Goal: Check status: Check status

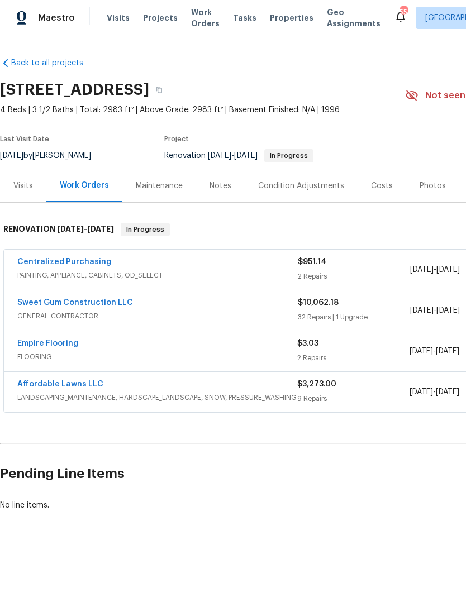
click at [113, 273] on span "PAINTING, APPLIANCE, CABINETS, OD_SELECT" at bounding box center [157, 275] width 280 height 11
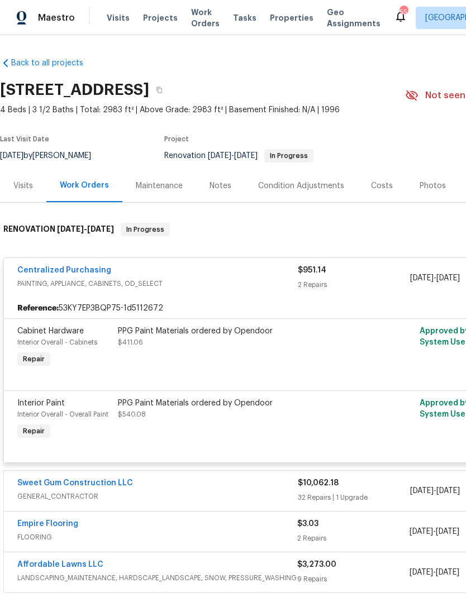
click at [64, 270] on link "Centralized Purchasing" at bounding box center [64, 271] width 94 height 8
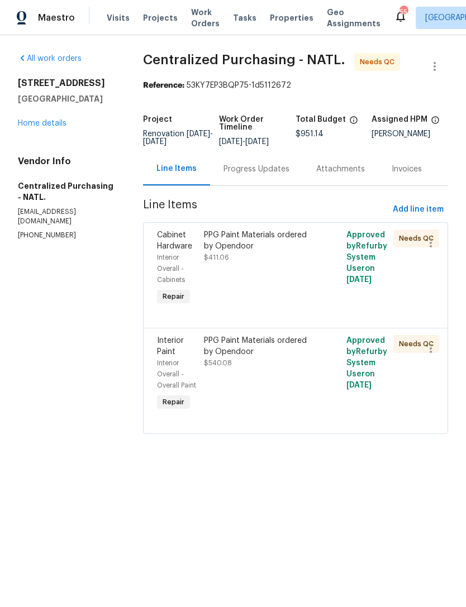
click at [267, 284] on div "PPG Paint Materials ordered by Opendoor $411.06" at bounding box center [260, 268] width 118 height 85
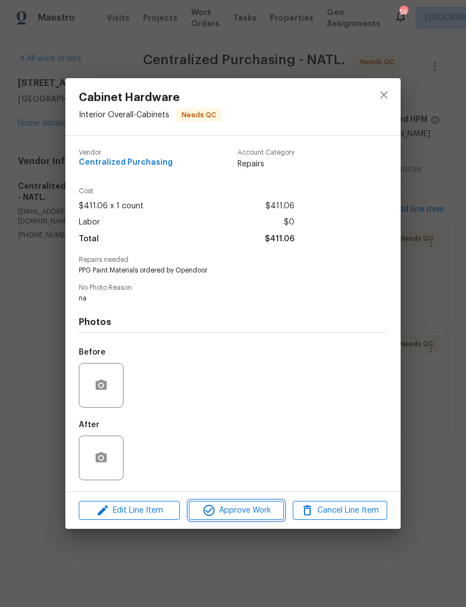
click at [242, 515] on span "Approve Work" at bounding box center [236, 511] width 88 height 14
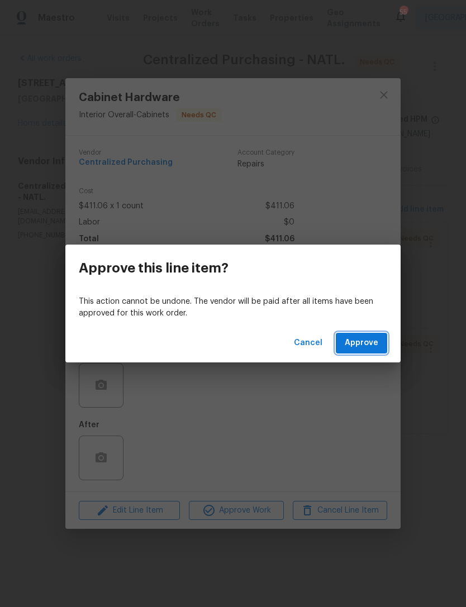
click at [368, 346] on span "Approve" at bounding box center [362, 343] width 34 height 14
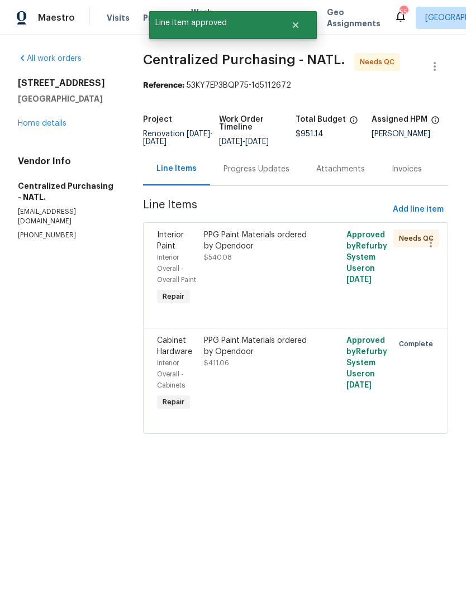
click at [282, 303] on div "PPG Paint Materials ordered by Opendoor $540.08" at bounding box center [260, 268] width 118 height 85
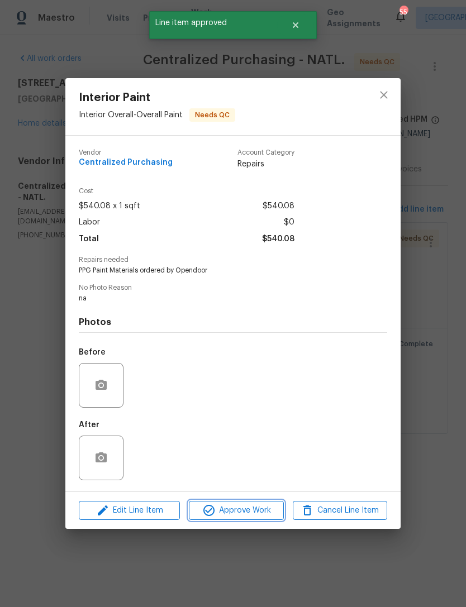
click at [261, 515] on span "Approve Work" at bounding box center [236, 511] width 88 height 14
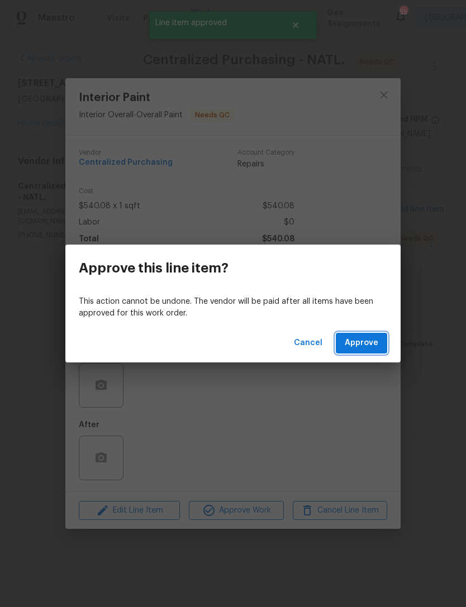
click at [370, 338] on span "Approve" at bounding box center [362, 343] width 34 height 14
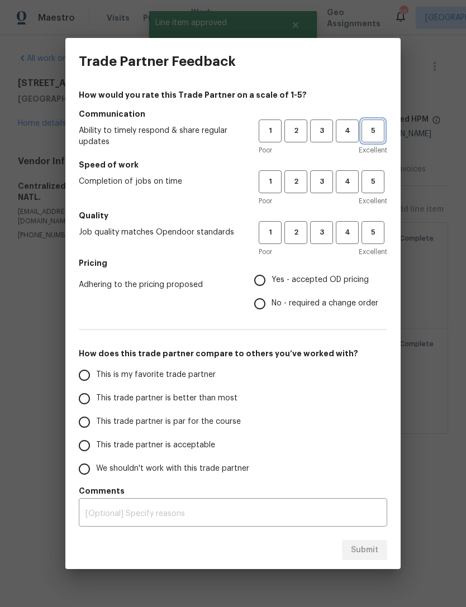
click at [379, 139] on button "5" at bounding box center [373, 131] width 23 height 23
click at [375, 181] on span "5" at bounding box center [373, 181] width 21 height 13
click at [375, 228] on span "5" at bounding box center [373, 232] width 21 height 13
click at [360, 275] on span "Yes - accepted OD pricing" at bounding box center [320, 280] width 97 height 12
click at [272, 275] on input "Yes - accepted OD pricing" at bounding box center [259, 280] width 23 height 23
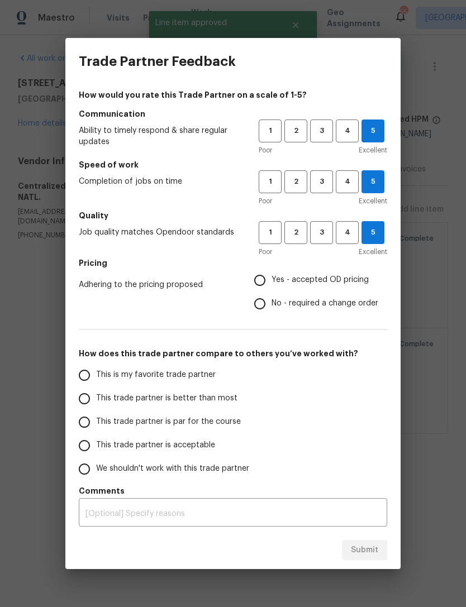
radio input "true"
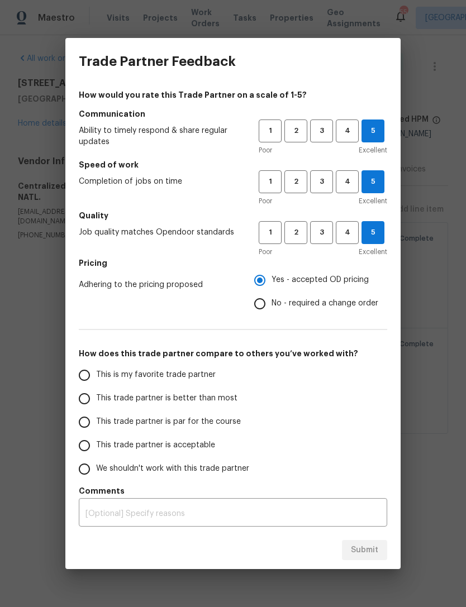
click at [84, 372] on input "This is my favorite trade partner" at bounding box center [84, 375] width 23 height 23
click at [371, 543] on button "Submit" at bounding box center [364, 550] width 45 height 21
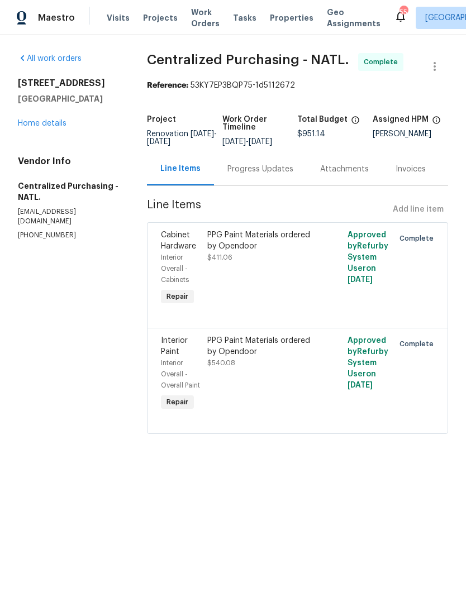
radio input "true"
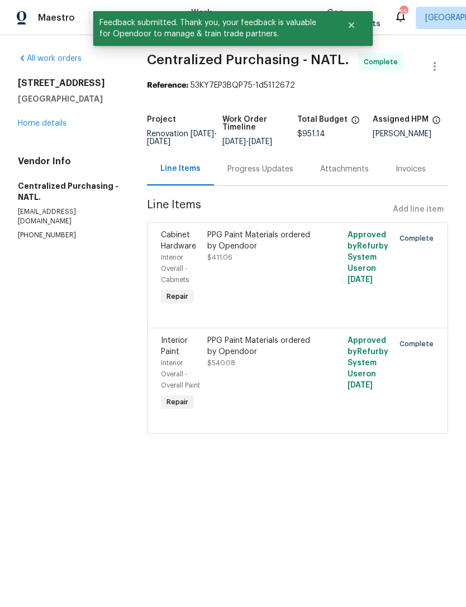
click at [369, 465] on div "All work orders 7200 Ridgeline Dr Raleigh, NC 27613 Home details Vendor Info Ce…" at bounding box center [233, 250] width 466 height 430
click at [51, 125] on link "Home details" at bounding box center [42, 124] width 49 height 8
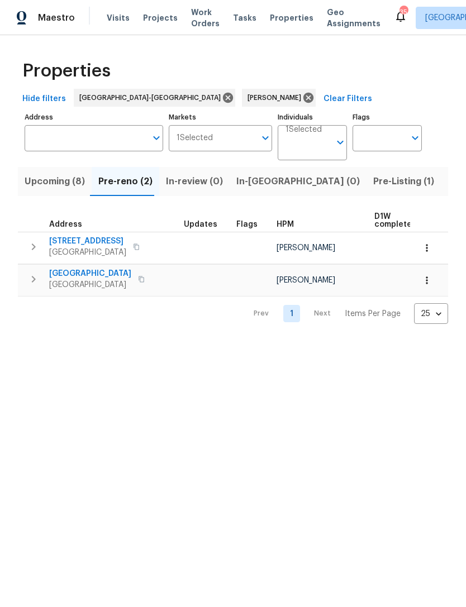
click at [150, 18] on span "Projects" at bounding box center [160, 17] width 35 height 11
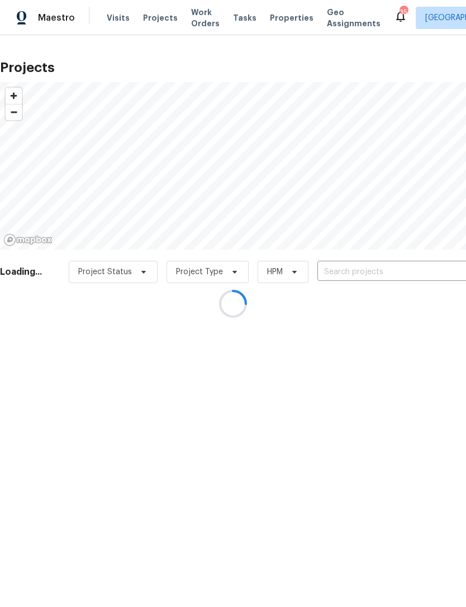
click at [387, 269] on div at bounding box center [233, 303] width 466 height 607
click at [382, 263] on div at bounding box center [233, 303] width 466 height 607
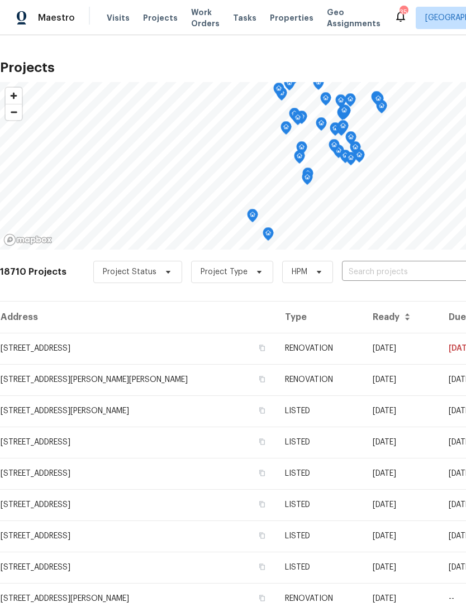
click at [116, 14] on span "Visits" at bounding box center [118, 17] width 23 height 11
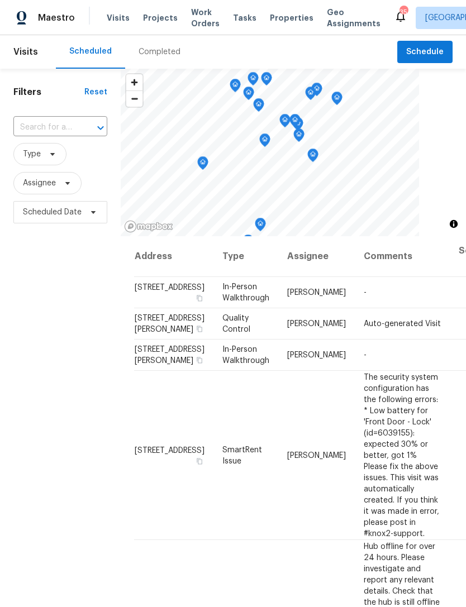
click at [73, 127] on input "text" at bounding box center [44, 127] width 63 height 17
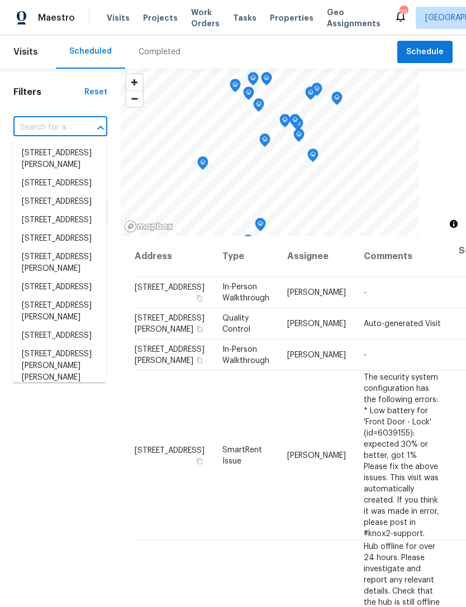
click at [152, 21] on span "Projects" at bounding box center [160, 17] width 35 height 11
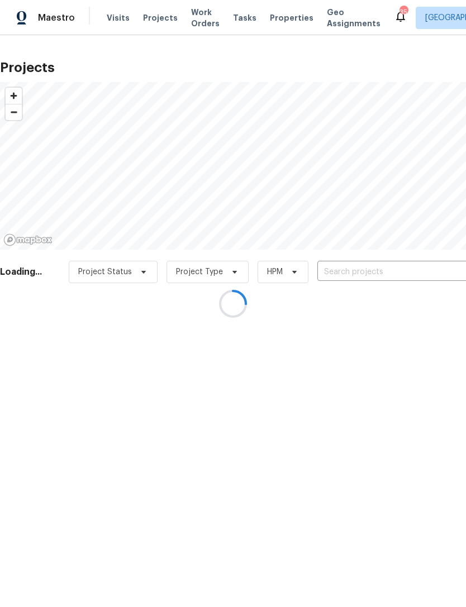
click at [354, 270] on input "text" at bounding box center [381, 272] width 128 height 17
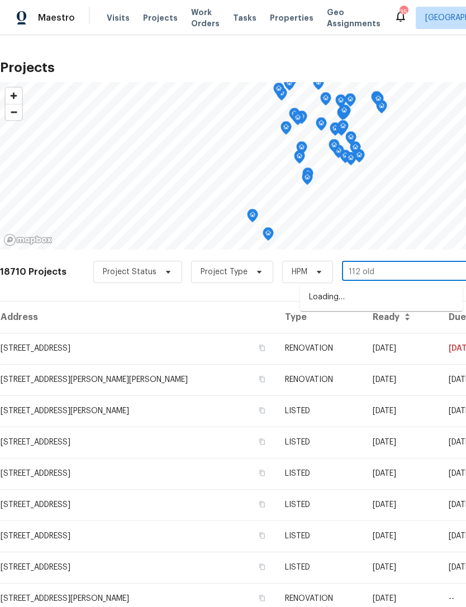
type input "112 old"
click at [391, 301] on li "[STREET_ADDRESS]" at bounding box center [381, 297] width 163 height 18
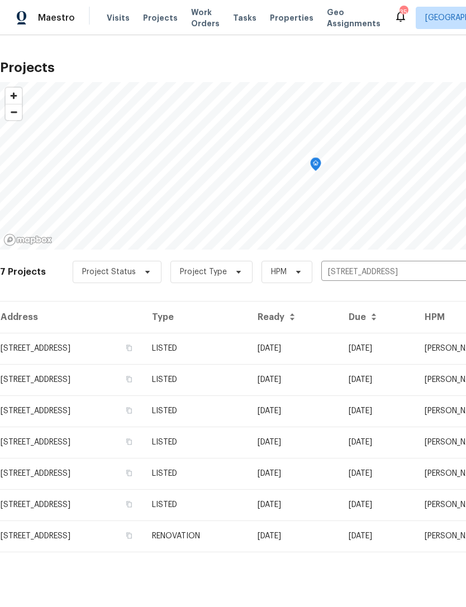
click at [58, 355] on td "[STREET_ADDRESS]" at bounding box center [71, 348] width 143 height 31
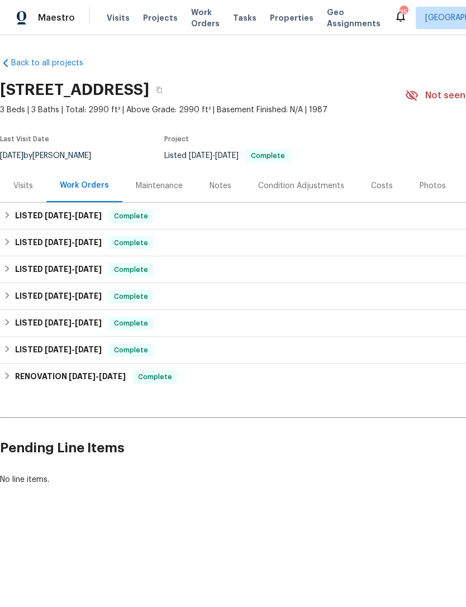
click at [31, 186] on div "Visits" at bounding box center [23, 185] width 20 height 11
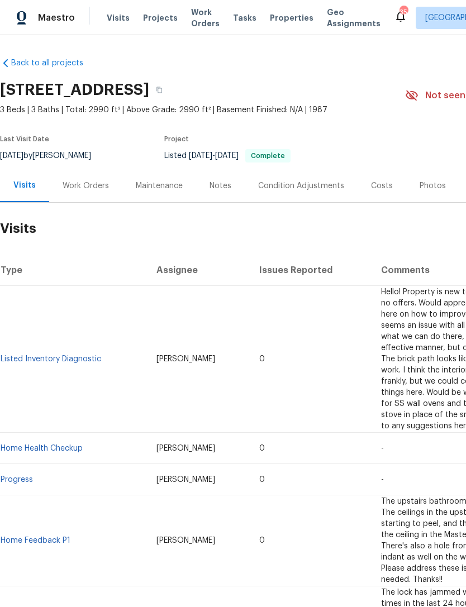
click at [54, 355] on link "Listed Inventory Diagnostic" at bounding box center [51, 359] width 101 height 8
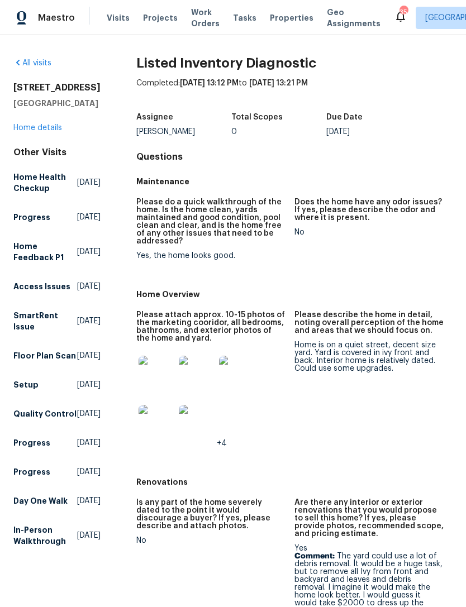
click at [47, 130] on link "Home details" at bounding box center [37, 128] width 49 height 8
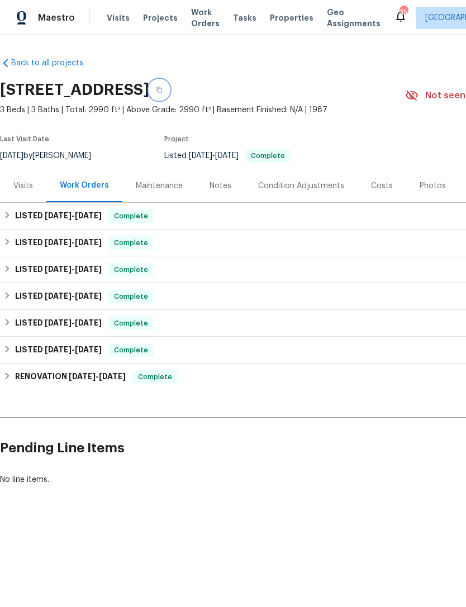
click at [163, 88] on icon "button" at bounding box center [159, 90] width 7 height 7
click at [32, 187] on div "Visits" at bounding box center [23, 185] width 20 height 11
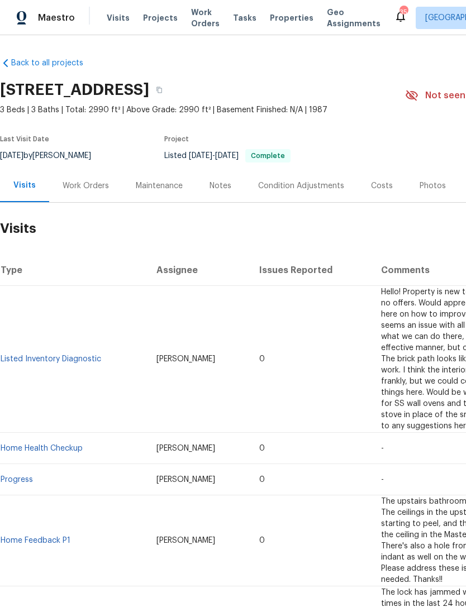
click at [61, 355] on link "Listed Inventory Diagnostic" at bounding box center [51, 359] width 101 height 8
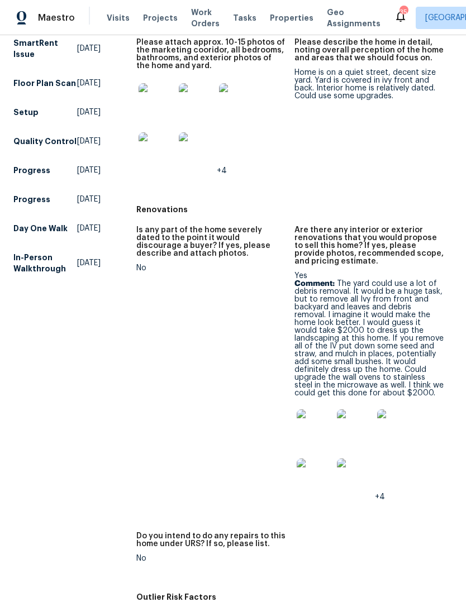
scroll to position [150, 0]
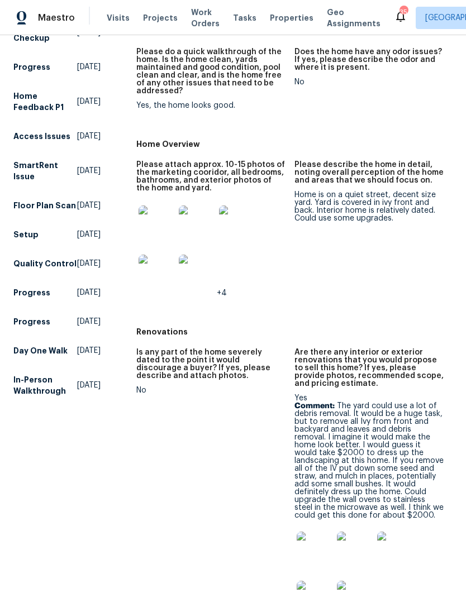
click at [147, 223] on img at bounding box center [157, 224] width 36 height 36
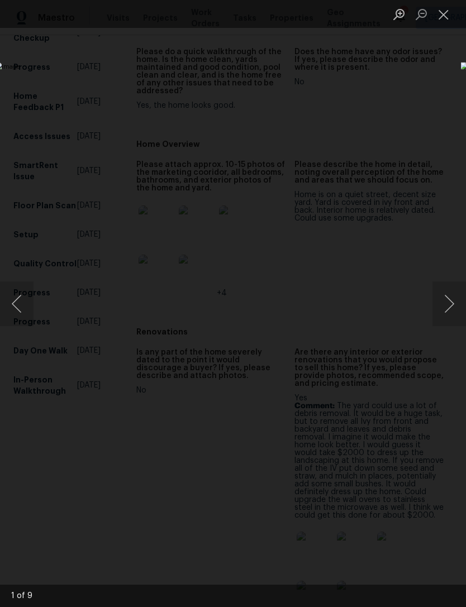
click at [439, 315] on button "Next image" at bounding box center [449, 304] width 34 height 45
click at [450, 289] on button "Next image" at bounding box center [449, 304] width 34 height 45
click at [445, 291] on button "Next image" at bounding box center [449, 304] width 34 height 45
click at [446, 295] on button "Next image" at bounding box center [449, 304] width 34 height 45
click at [448, 305] on button "Next image" at bounding box center [449, 304] width 34 height 45
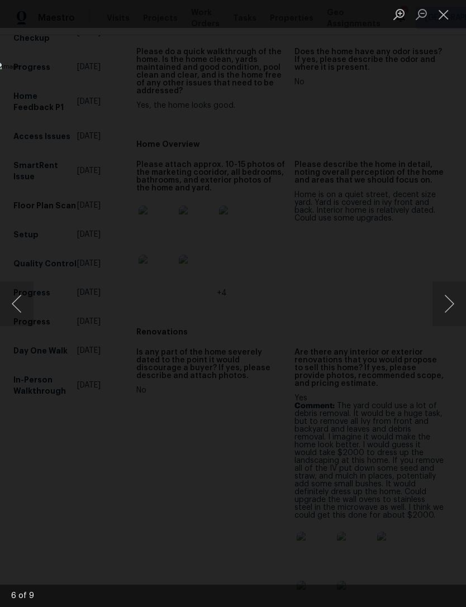
click at [447, 302] on button "Next image" at bounding box center [449, 304] width 34 height 45
click at [449, 296] on button "Next image" at bounding box center [449, 304] width 34 height 45
click at [444, 300] on button "Next image" at bounding box center [449, 304] width 34 height 45
click at [446, 312] on button "Next image" at bounding box center [449, 304] width 34 height 45
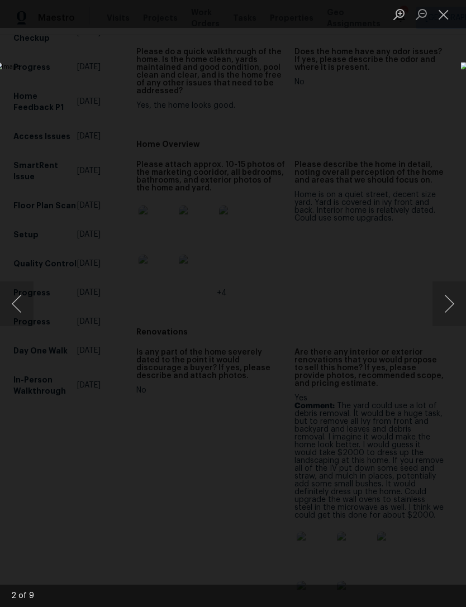
click at [445, 312] on button "Next image" at bounding box center [449, 304] width 34 height 45
click at [439, 302] on button "Next image" at bounding box center [449, 304] width 34 height 45
click at [443, 10] on button "Close lightbox" at bounding box center [443, 14] width 22 height 20
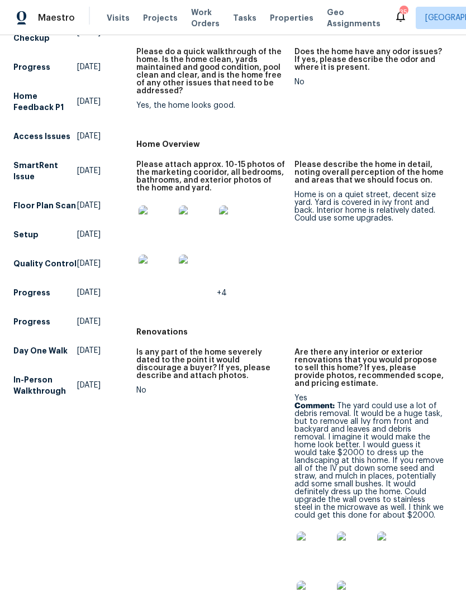
click at [317, 541] on img at bounding box center [315, 550] width 36 height 36
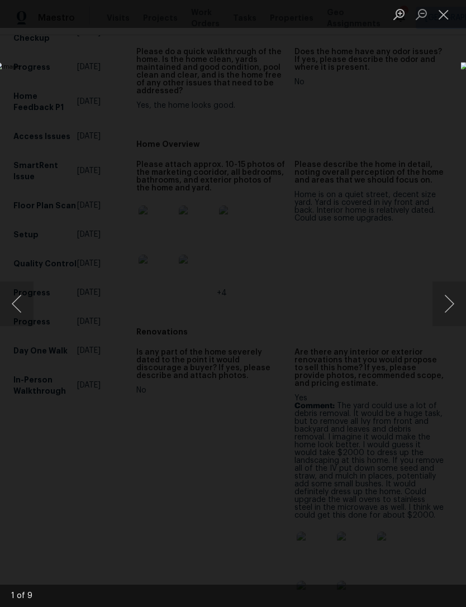
click at [445, 306] on button "Next image" at bounding box center [449, 304] width 34 height 45
click at [442, 307] on button "Next image" at bounding box center [449, 304] width 34 height 45
click at [448, 300] on button "Next image" at bounding box center [449, 304] width 34 height 45
click at [447, 305] on button "Next image" at bounding box center [449, 304] width 34 height 45
click at [442, 290] on button "Next image" at bounding box center [449, 304] width 34 height 45
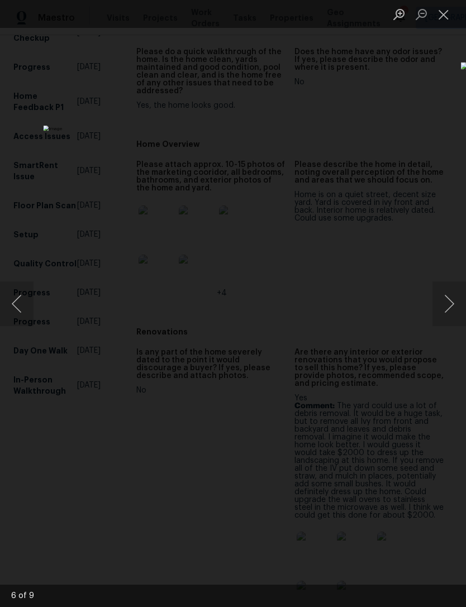
click at [446, 307] on button "Next image" at bounding box center [449, 304] width 34 height 45
click at [442, 308] on button "Next image" at bounding box center [449, 304] width 34 height 45
click at [443, 300] on button "Next image" at bounding box center [449, 304] width 34 height 45
click at [447, 301] on button "Next image" at bounding box center [449, 304] width 34 height 45
click at [451, 299] on button "Next image" at bounding box center [449, 304] width 34 height 45
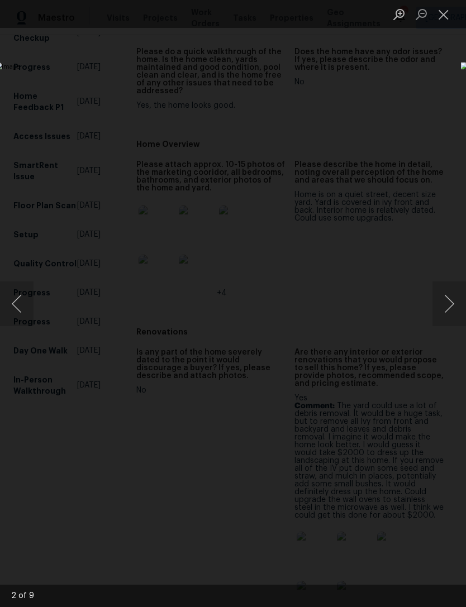
click at [444, 298] on button "Next image" at bounding box center [449, 304] width 34 height 45
click at [444, 16] on button "Close lightbox" at bounding box center [443, 14] width 22 height 20
